Goal: Task Accomplishment & Management: Manage account settings

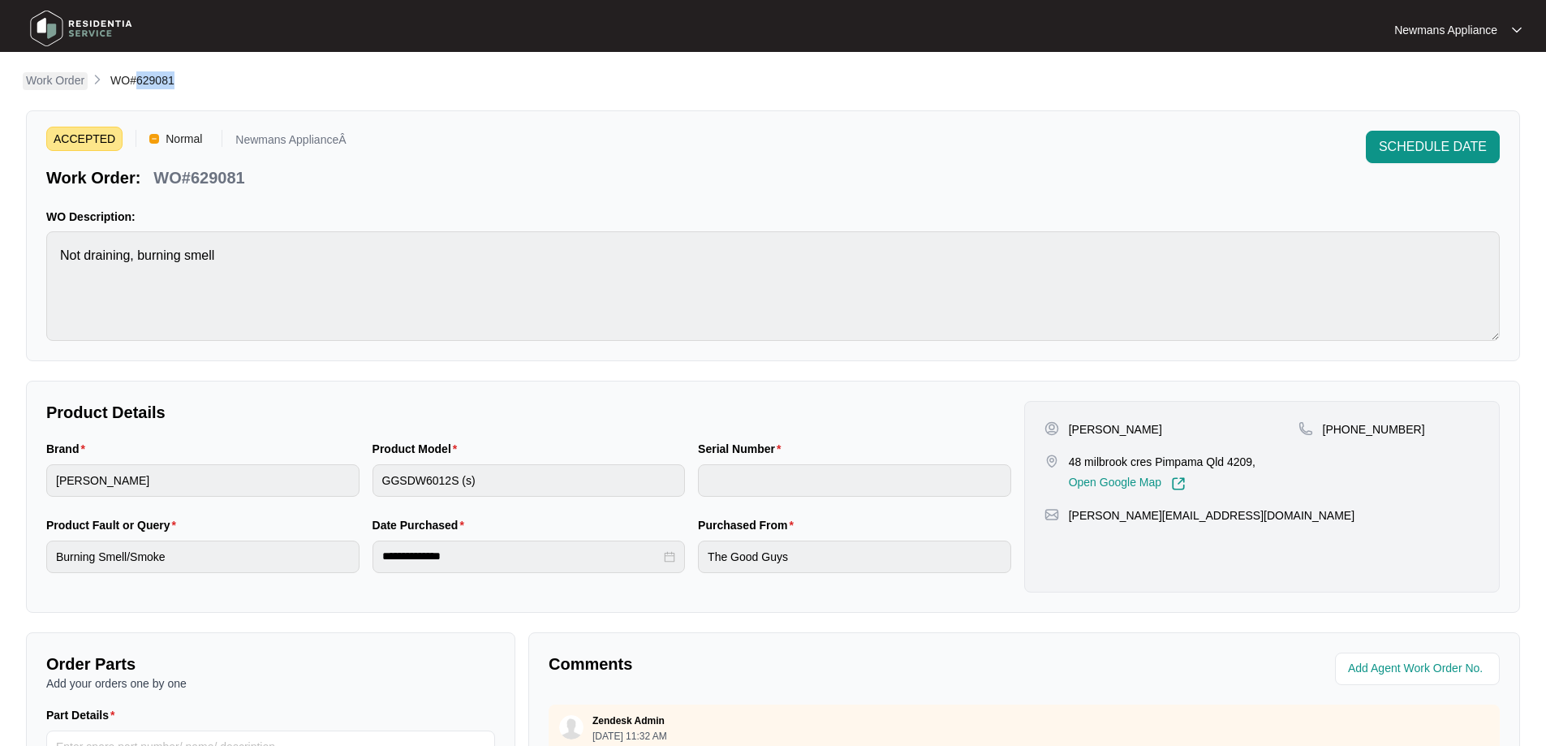
click at [63, 82] on p "Work Order" at bounding box center [55, 80] width 58 height 16
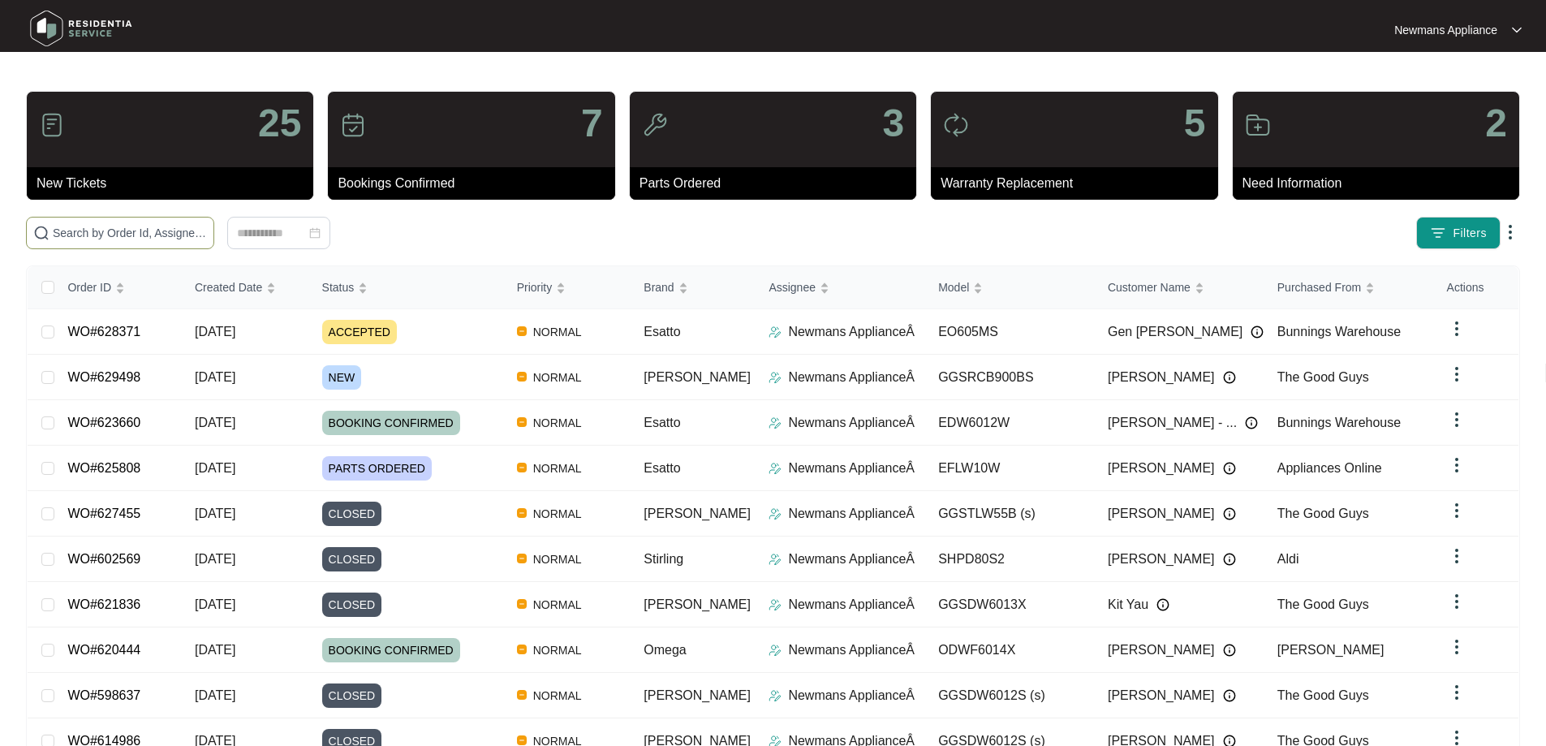
click at [182, 229] on input "text" at bounding box center [130, 233] width 154 height 18
paste input "629498"
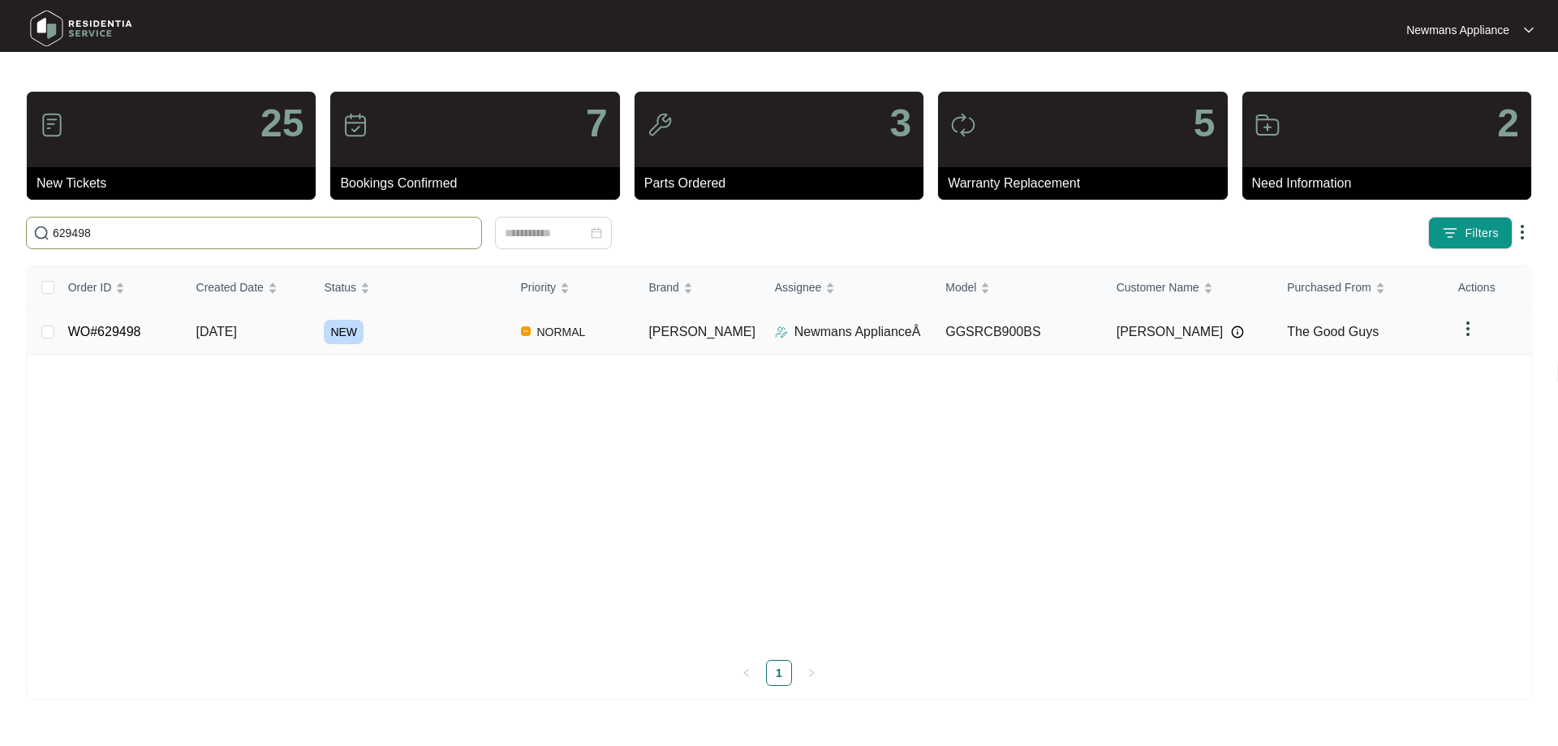
type input "629498"
click at [429, 336] on div "NEW" at bounding box center [415, 332] width 183 height 24
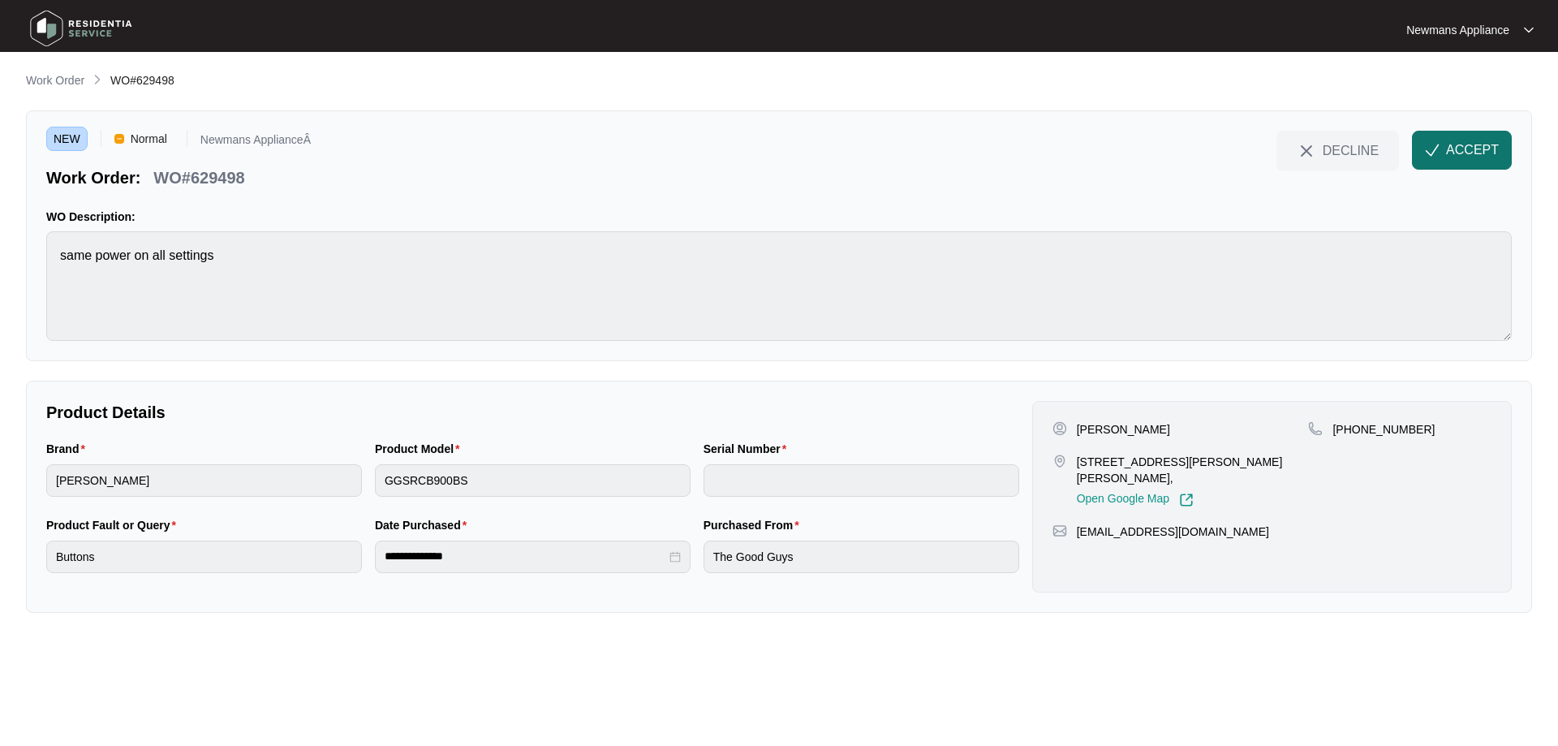
click at [1474, 166] on button "ACCEPT" at bounding box center [1462, 150] width 100 height 39
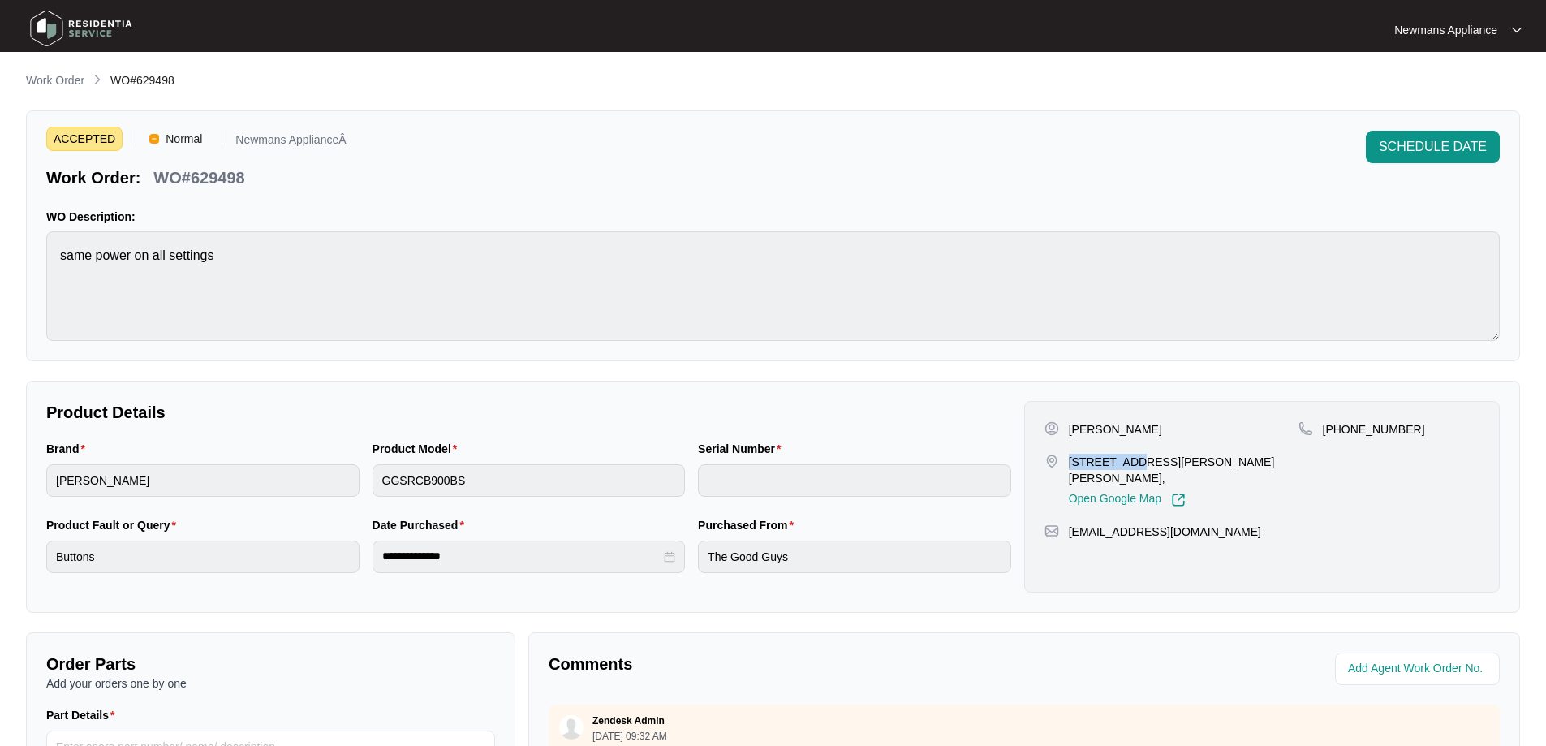
drag, startPoint x: 1069, startPoint y: 463, endPoint x: 1128, endPoint y: 458, distance: 59.4
click at [1128, 458] on p "[STREET_ADDRESS][PERSON_NAME][PERSON_NAME]," at bounding box center [1184, 470] width 230 height 32
copy p "5 [PERSON_NAME] ct"
click at [1150, 458] on p "[STREET_ADDRESS][PERSON_NAME][PERSON_NAME]," at bounding box center [1184, 470] width 230 height 32
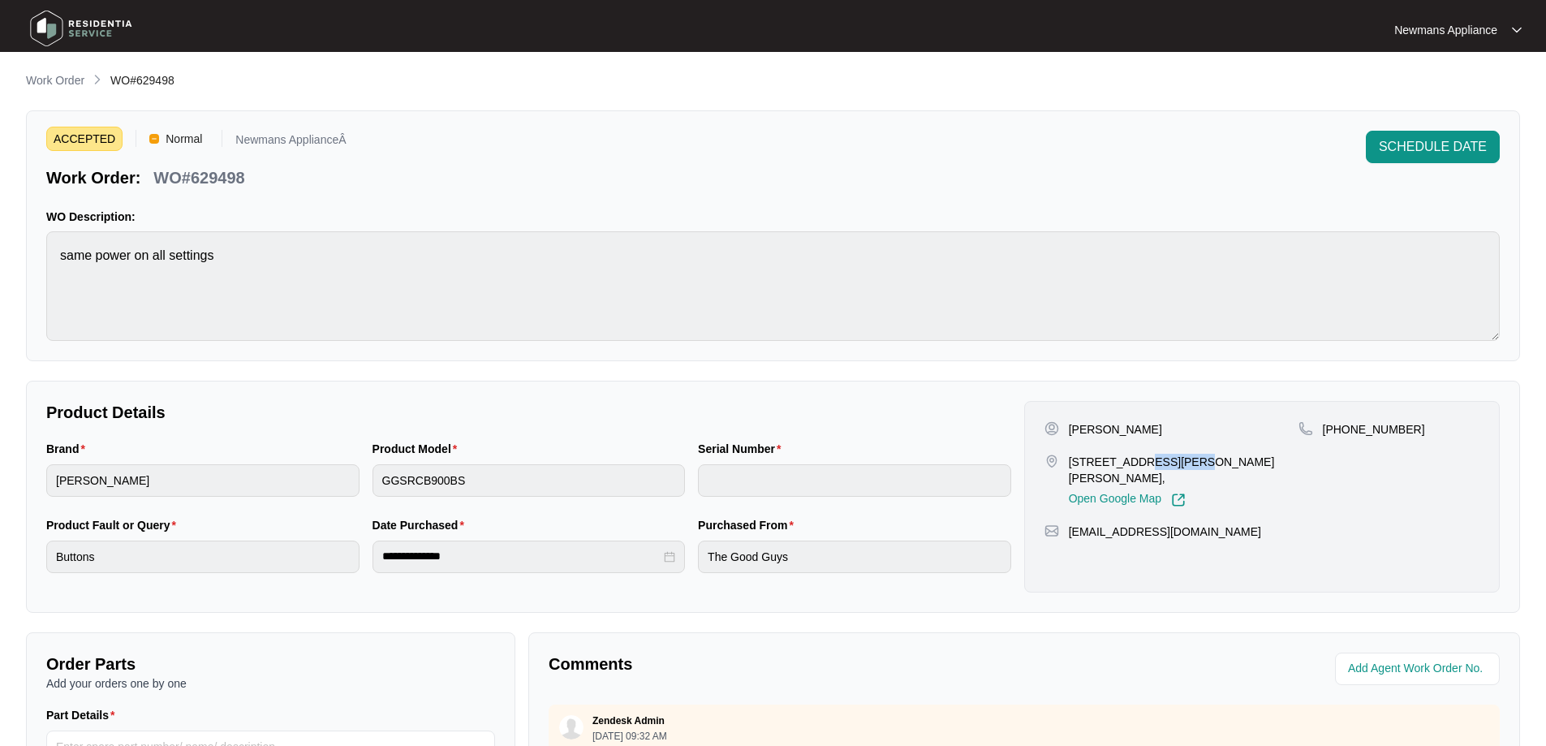
copy p "Oxenford"
drag, startPoint x: 1399, startPoint y: 428, endPoint x: 1343, endPoint y: 426, distance: 56.0
click at [1343, 426] on div "[PHONE_NUMBER]" at bounding box center [1388, 429] width 181 height 16
copy p "434215549"
drag, startPoint x: 1215, startPoint y: 512, endPoint x: 1068, endPoint y: 516, distance: 146.9
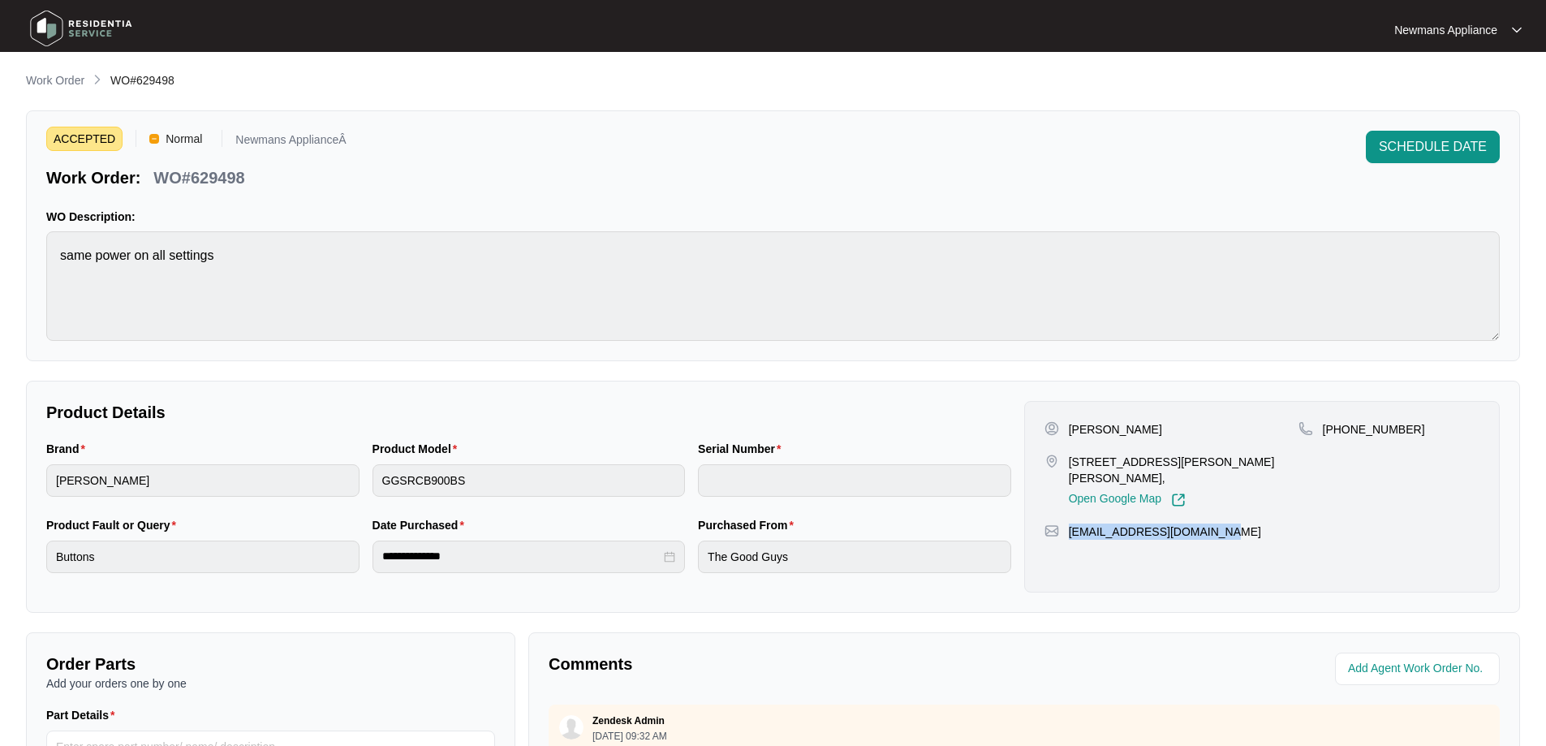
click at [1068, 523] on div "[EMAIL_ADDRESS][DOMAIN_NAME]" at bounding box center [1261, 531] width 435 height 16
copy p "[EMAIL_ADDRESS][DOMAIN_NAME]"
click at [1115, 423] on p "[PERSON_NAME]" at bounding box center [1115, 429] width 93 height 16
copy p "Castle"
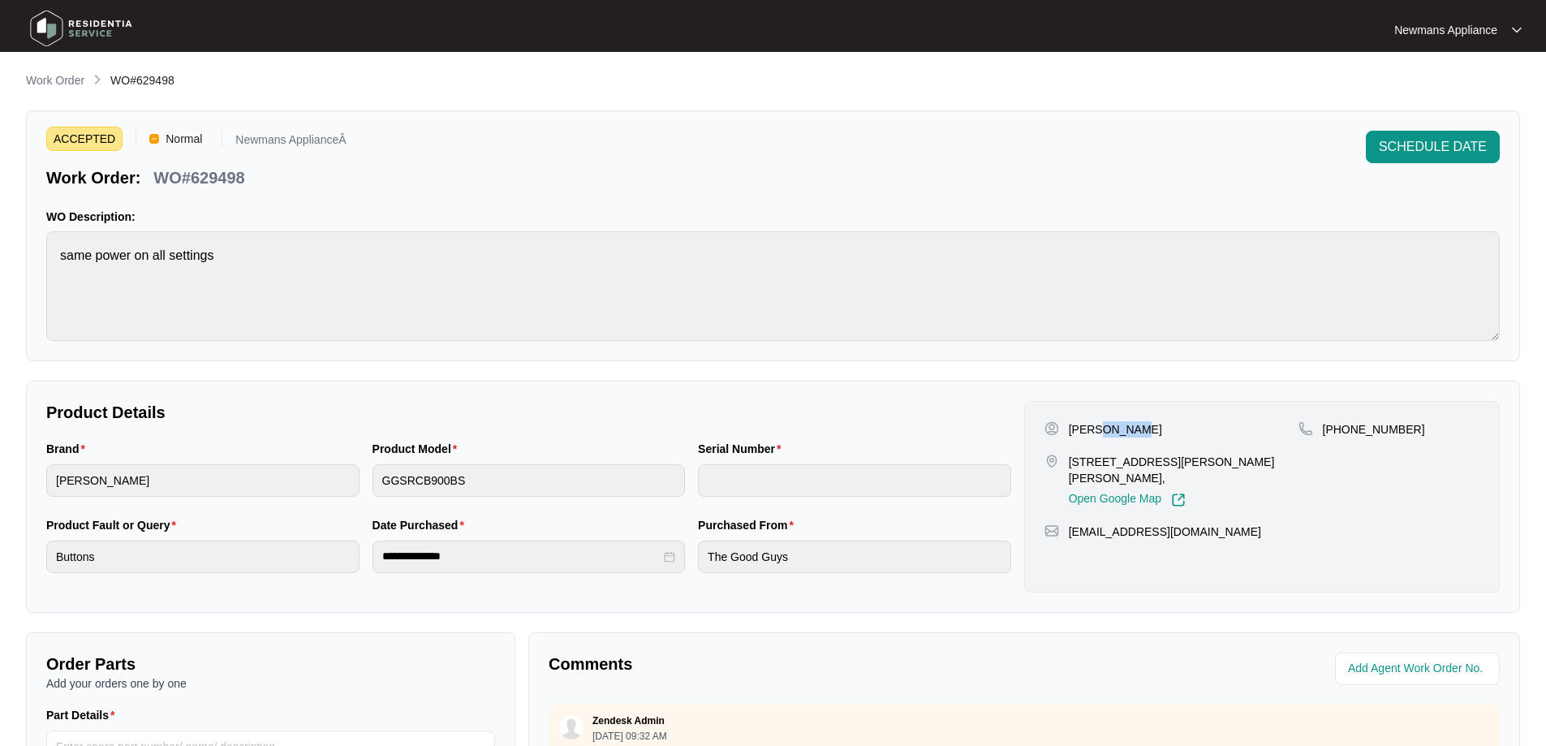
click at [1070, 430] on p "[PERSON_NAME]" at bounding box center [1115, 429] width 93 height 16
copy p "[PERSON_NAME]"
click at [380, 554] on div "**********" at bounding box center [529, 556] width 313 height 32
